Goal: Transaction & Acquisition: Purchase product/service

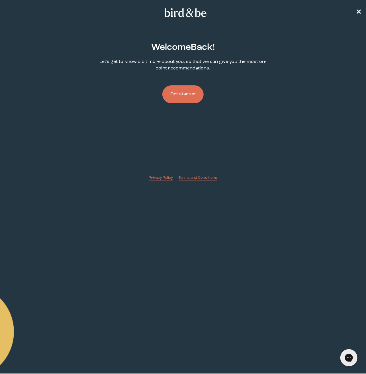
click at [186, 89] on button "Get started" at bounding box center [182, 94] width 41 height 18
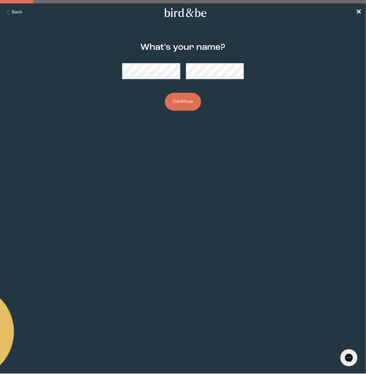
click at [182, 104] on button "Continue" at bounding box center [183, 102] width 36 height 18
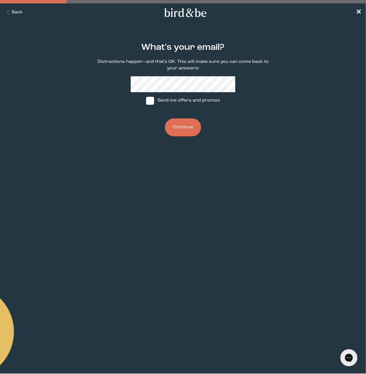
click at [185, 124] on button "Continue" at bounding box center [183, 127] width 36 height 18
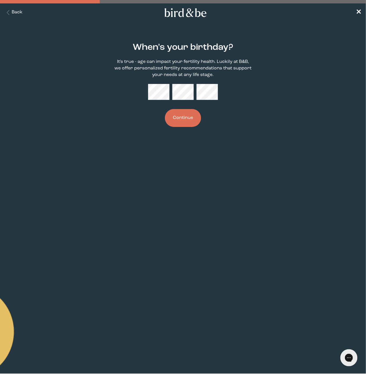
click at [175, 103] on div "When's your birthday? It's true - age can impact your fertility health. Luckily…" at bounding box center [183, 85] width 174 height 102
click at [171, 96] on div at bounding box center [182, 92] width 69 height 16
click at [181, 114] on button "Continue" at bounding box center [183, 118] width 36 height 18
click at [180, 123] on button "Continue" at bounding box center [183, 118] width 36 height 18
click at [182, 121] on button "Continue" at bounding box center [183, 118] width 36 height 18
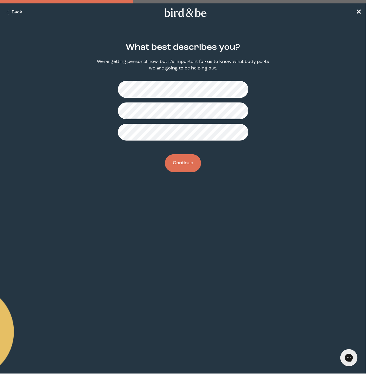
click at [180, 161] on button "Continue" at bounding box center [183, 163] width 36 height 18
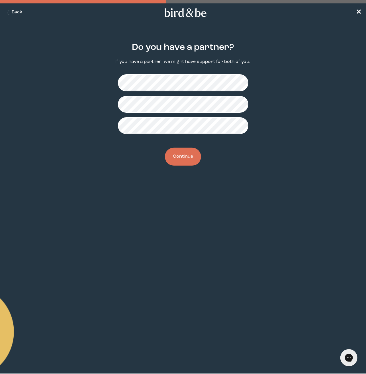
click at [191, 154] on button "Continue" at bounding box center [183, 157] width 36 height 18
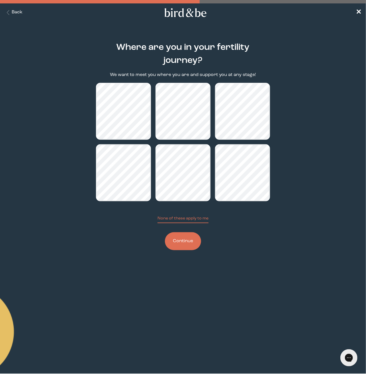
click at [180, 245] on button "Continue" at bounding box center [183, 241] width 36 height 18
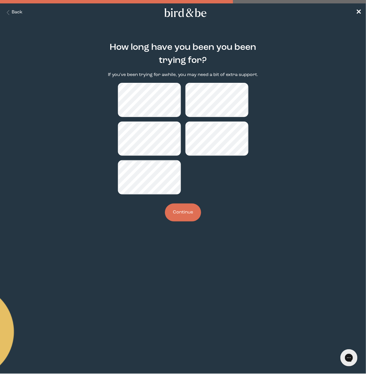
click at [179, 215] on button "Continue" at bounding box center [183, 213] width 36 height 18
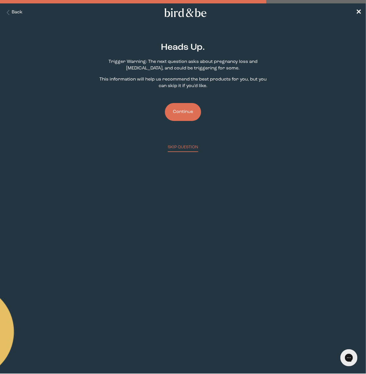
click at [180, 111] on button "Continue" at bounding box center [183, 112] width 36 height 18
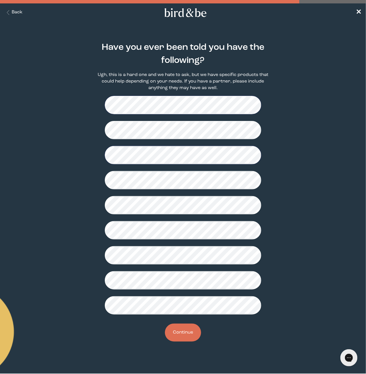
click at [171, 216] on div at bounding box center [183, 205] width 156 height 219
click at [194, 189] on div at bounding box center [183, 205] width 156 height 219
click at [188, 324] on button "Continue" at bounding box center [183, 333] width 36 height 18
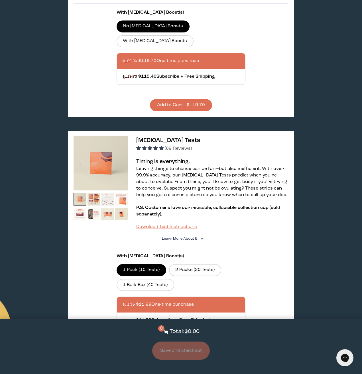
scroll to position [171, 0]
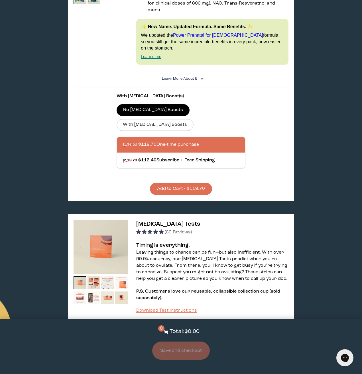
click at [191, 183] on button "Add to Cart - $119.70" at bounding box center [181, 189] width 62 height 12
click at [182, 351] on button "Save and checkout" at bounding box center [181, 351] width 58 height 18
